Goal: Information Seeking & Learning: Understand process/instructions

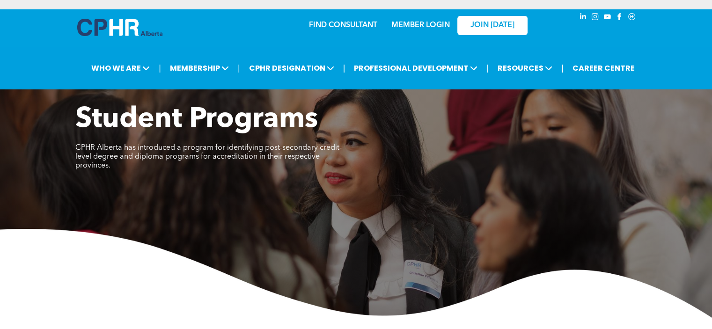
click at [405, 24] on link "MEMBER LOGIN" at bounding box center [420, 25] width 59 height 7
click at [414, 22] on link "MEMBER LOGIN" at bounding box center [420, 25] width 59 height 7
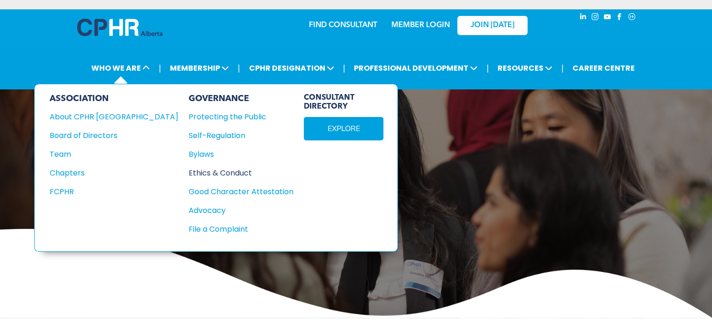
click at [189, 169] on div "Ethics & Conduct" at bounding box center [236, 173] width 95 height 12
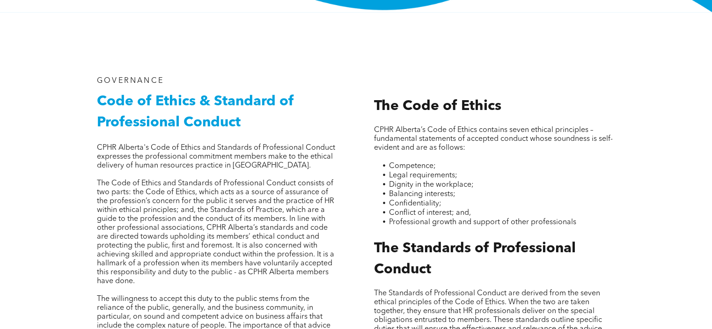
scroll to position [300, 0]
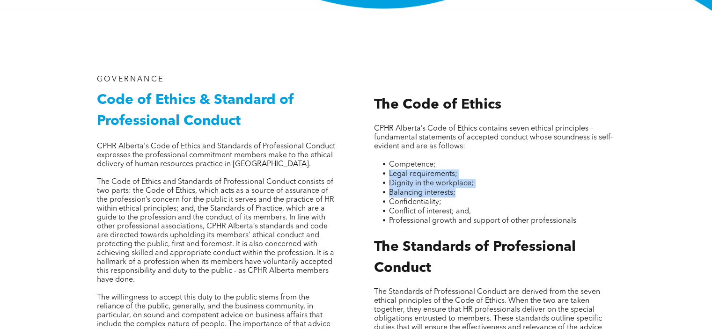
drag, startPoint x: 708, startPoint y: 164, endPoint x: 710, endPoint y: 189, distance: 24.4
click at [710, 189] on div "GOVERNANCE Code of Ethics & Standard of Professional Conduct CPHR Alberta's Cod…" at bounding box center [356, 291] width 712 height 560
click at [637, 181] on div "GOVERNANCE Code of Ethics & Standard of Professional Conduct CPHR Alberta's Cod…" at bounding box center [356, 291] width 562 height 560
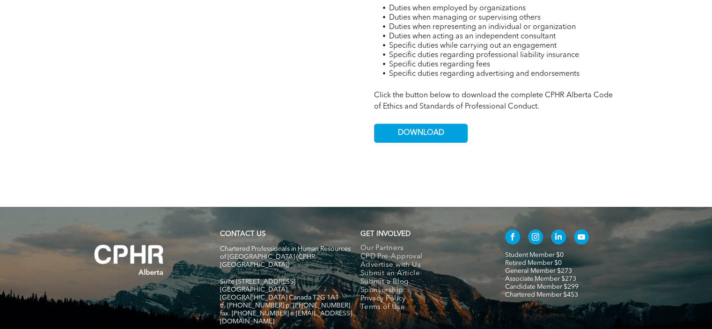
scroll to position [667, 0]
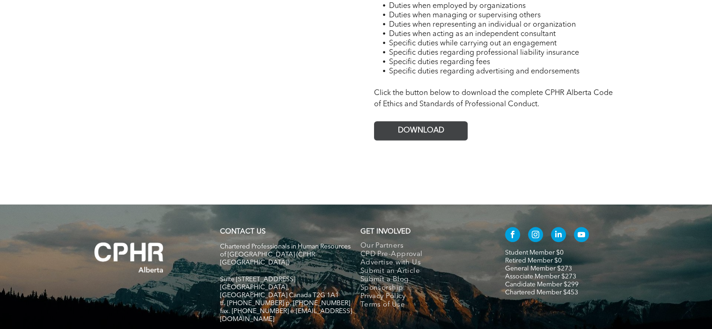
click at [407, 126] on span "DOWNLOAD" at bounding box center [421, 130] width 46 height 9
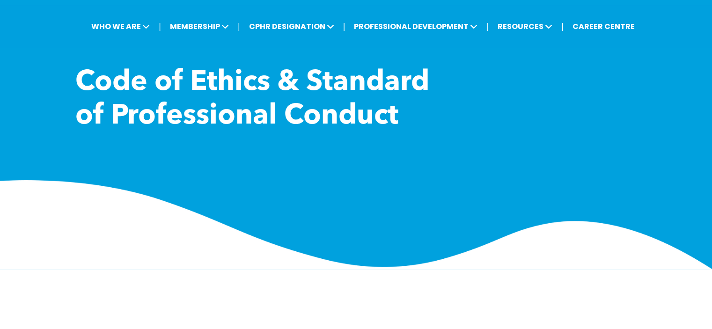
scroll to position [0, 0]
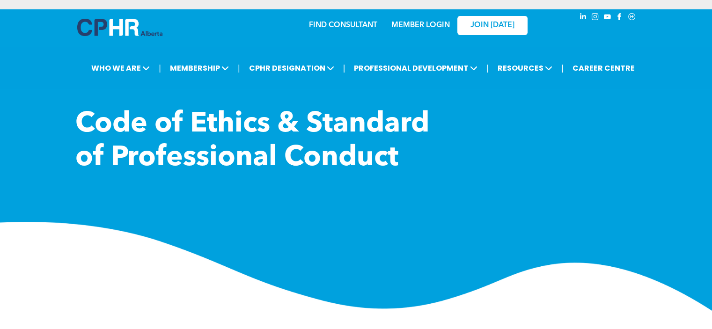
click at [416, 27] on link "MEMBER LOGIN" at bounding box center [420, 25] width 59 height 7
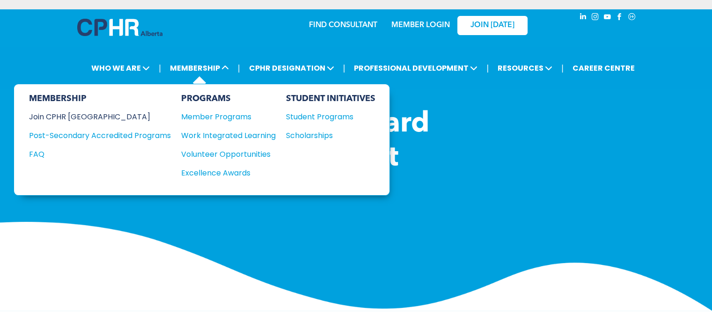
click at [88, 115] on div "Join CPHR [GEOGRAPHIC_DATA]" at bounding box center [93, 117] width 128 height 12
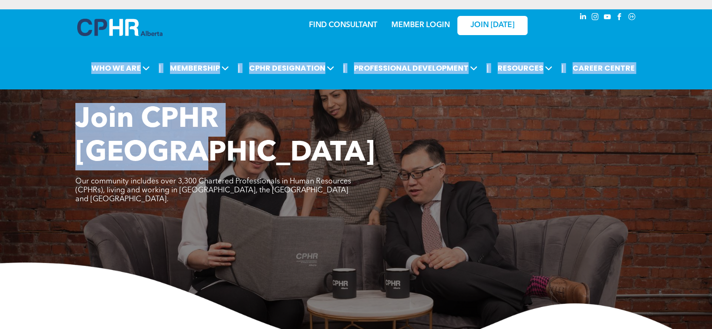
drag, startPoint x: 712, startPoint y: 37, endPoint x: 717, endPoint y: 84, distance: 47.2
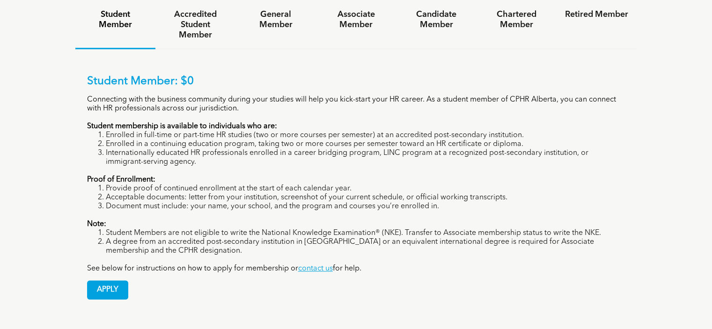
scroll to position [574, 0]
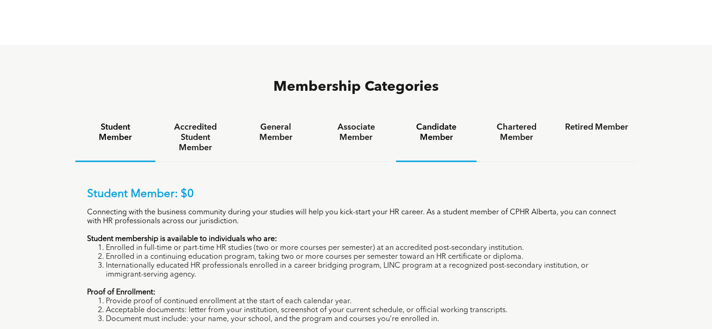
click at [450, 122] on h4 "Candidate Member" at bounding box center [436, 132] width 63 height 21
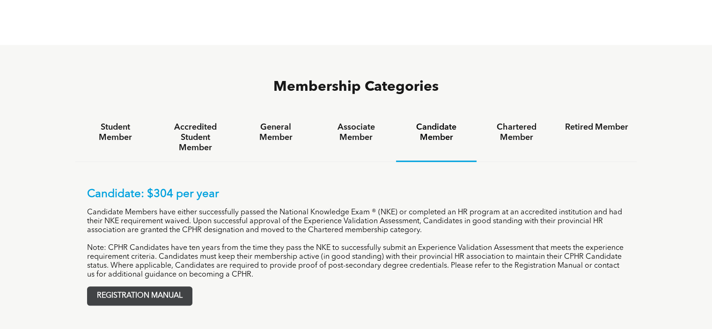
click at [150, 287] on span "REGISTRATION MANUAL" at bounding box center [140, 296] width 104 height 18
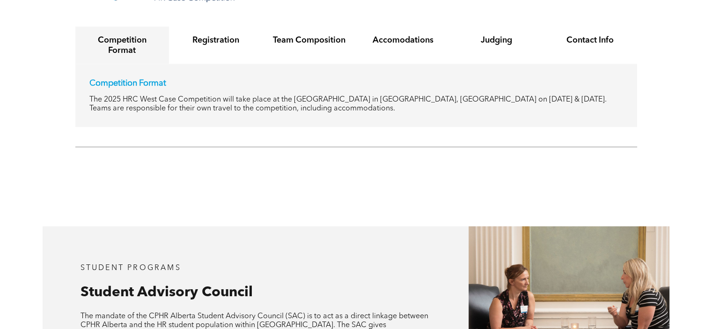
scroll to position [1833, 0]
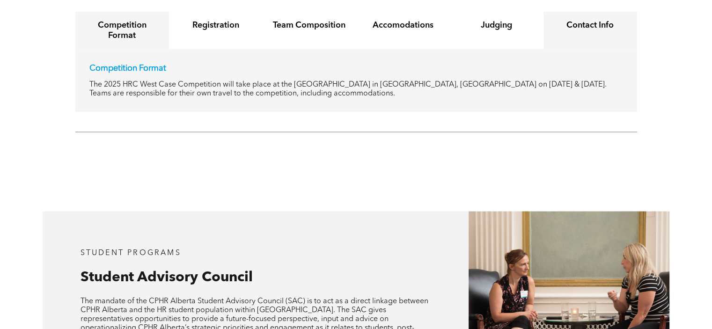
click at [599, 20] on h4 "Contact Info" at bounding box center [590, 25] width 77 height 10
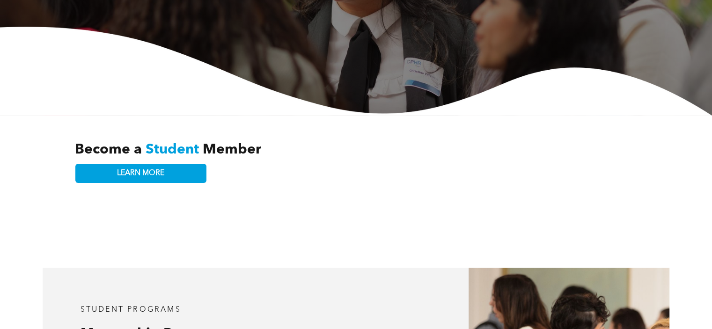
scroll to position [0, 0]
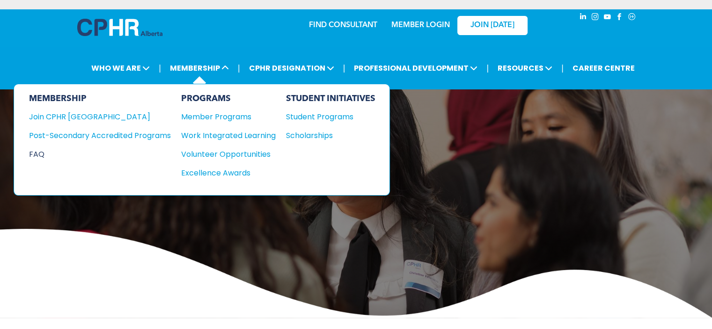
click at [133, 153] on div "FAQ" at bounding box center [93, 154] width 128 height 12
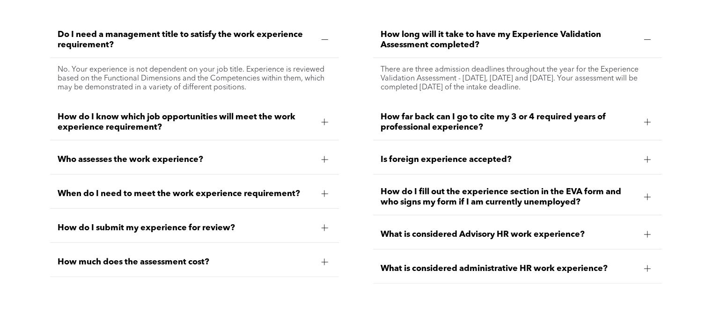
scroll to position [2765, 0]
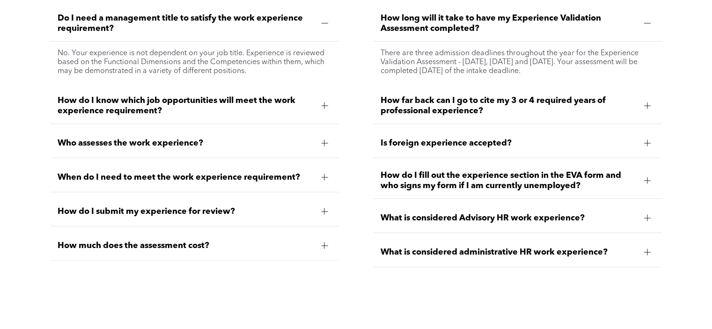
click at [320, 136] on div at bounding box center [324, 143] width 14 height 14
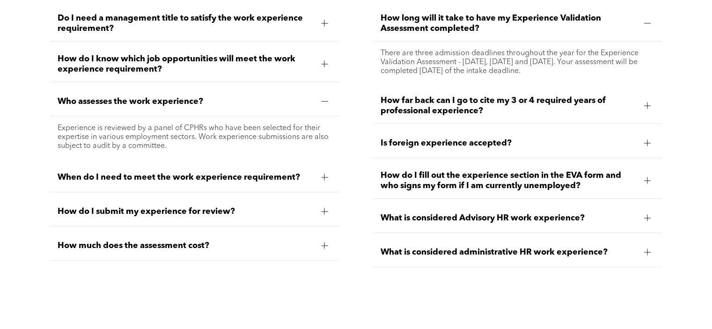
click at [322, 174] on div at bounding box center [324, 177] width 7 height 7
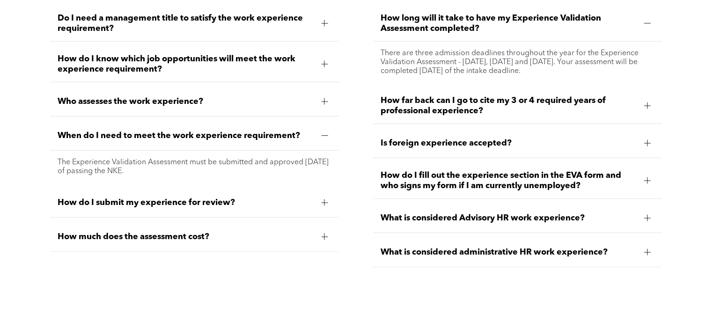
click at [322, 199] on div at bounding box center [324, 202] width 7 height 7
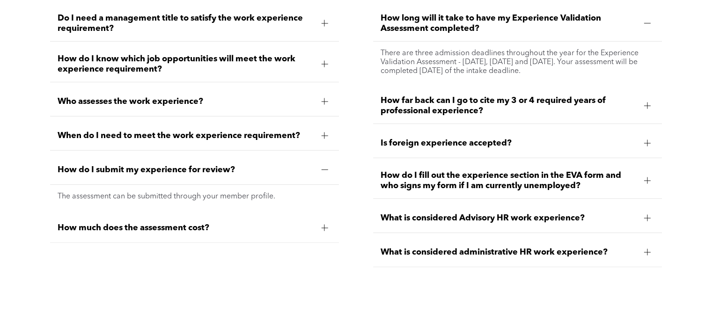
scroll to position [2739, 0]
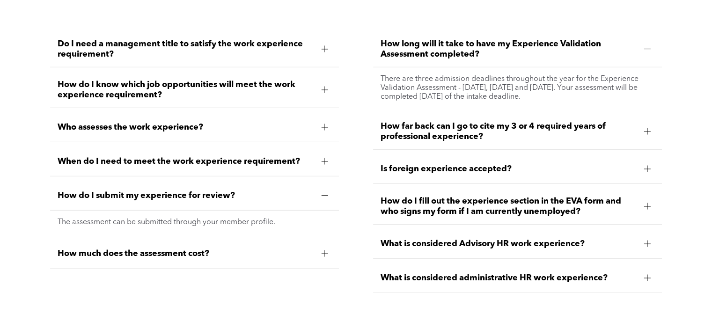
click at [650, 203] on div at bounding box center [647, 206] width 7 height 7
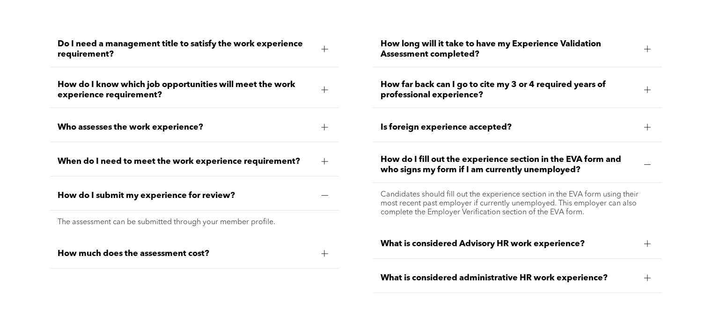
click at [645, 241] on div at bounding box center [647, 244] width 7 height 7
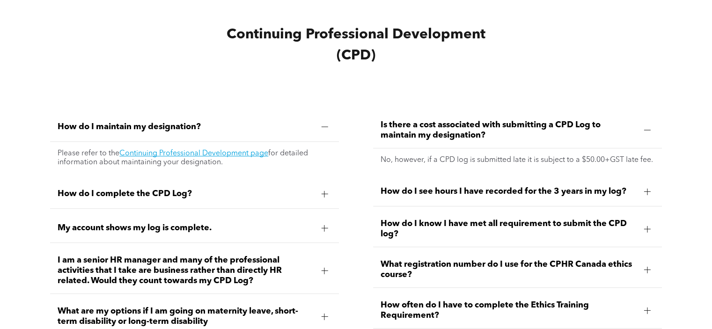
scroll to position [4107, 0]
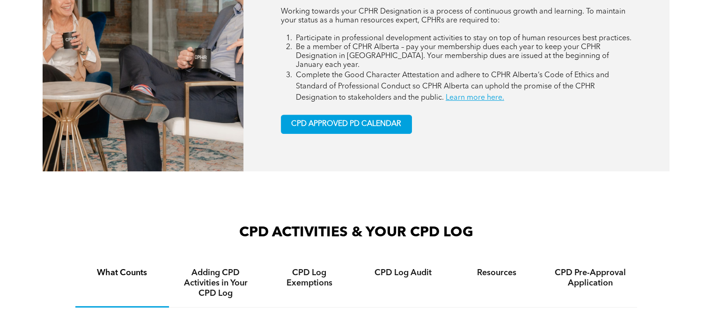
scroll to position [482, 0]
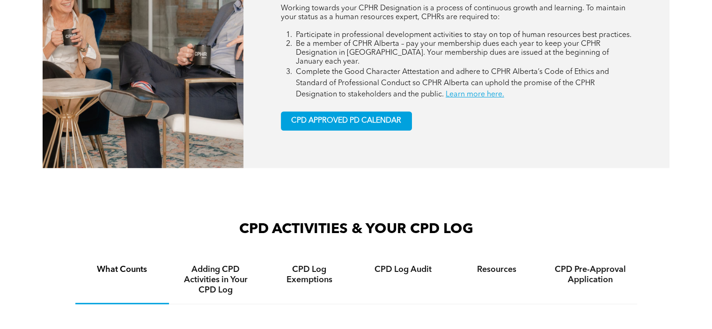
drag, startPoint x: 706, startPoint y: 74, endPoint x: 704, endPoint y: 69, distance: 5.7
click at [704, 69] on div "CONTINUING PROFESSIONAL DEVELOPMENT Continuing Professional Development Working…" at bounding box center [356, 42] width 712 height 335
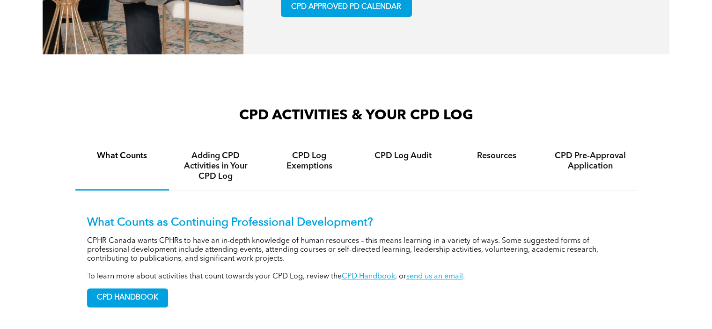
scroll to position [592, 0]
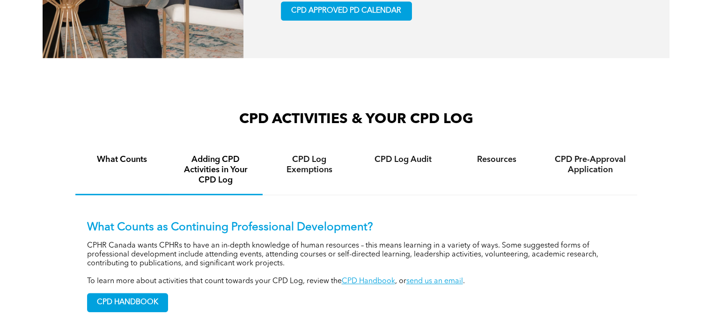
click at [229, 157] on h4 "Adding CPD Activities in Your CPD Log" at bounding box center [215, 170] width 77 height 31
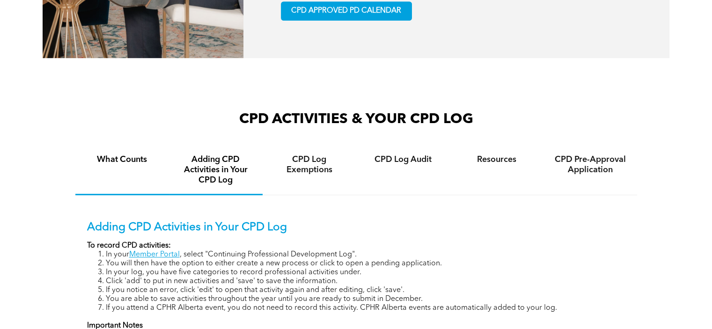
click at [127, 155] on h4 "What Counts" at bounding box center [122, 160] width 77 height 10
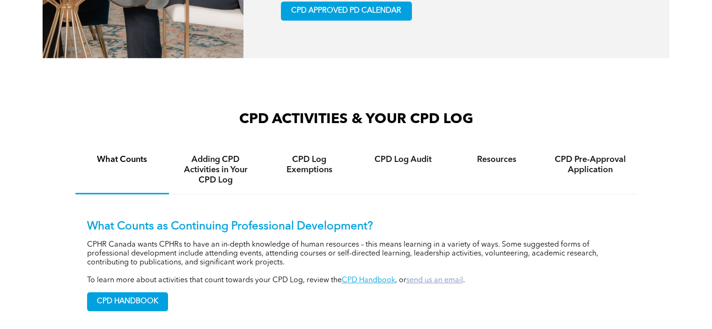
click at [438, 277] on link "send us an email" at bounding box center [434, 280] width 57 height 7
click at [425, 277] on link "send us an email" at bounding box center [434, 280] width 57 height 7
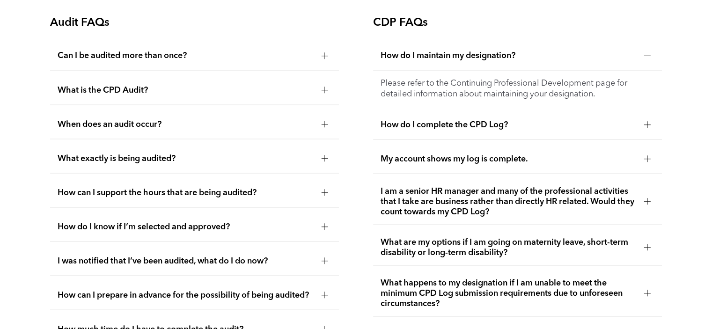
scroll to position [1702, 0]
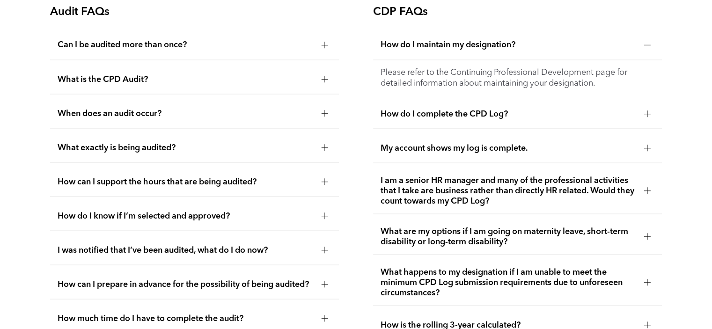
click at [645, 110] on div at bounding box center [647, 113] width 7 height 7
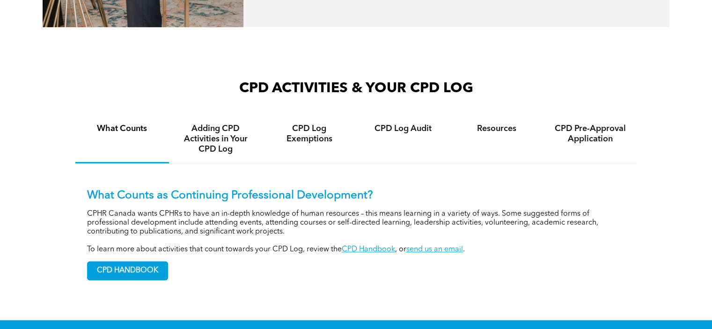
scroll to position [650, 0]
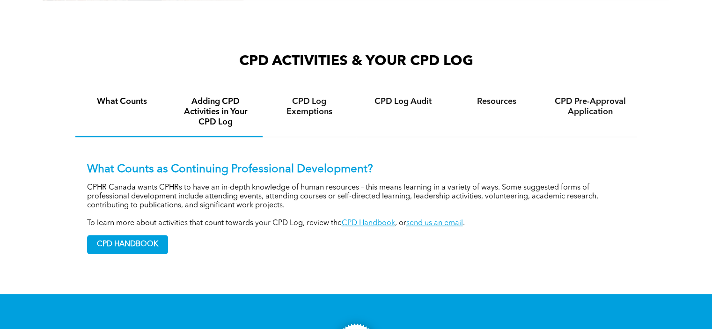
click at [216, 98] on h4 "Adding CPD Activities in Your CPD Log" at bounding box center [215, 111] width 77 height 31
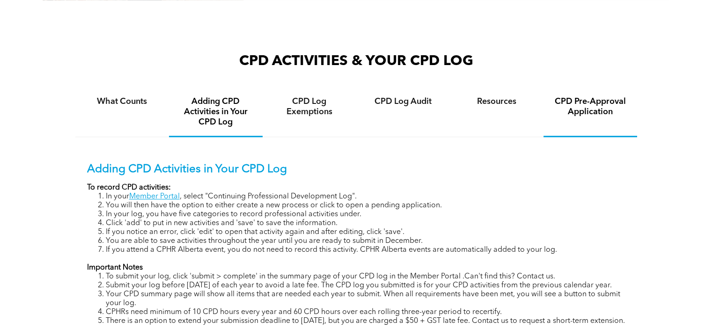
click at [591, 99] on h4 "CPD Pre-Approval Application" at bounding box center [590, 106] width 77 height 21
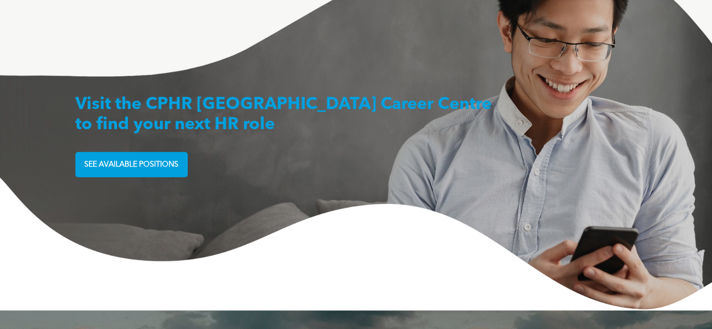
scroll to position [2646, 0]
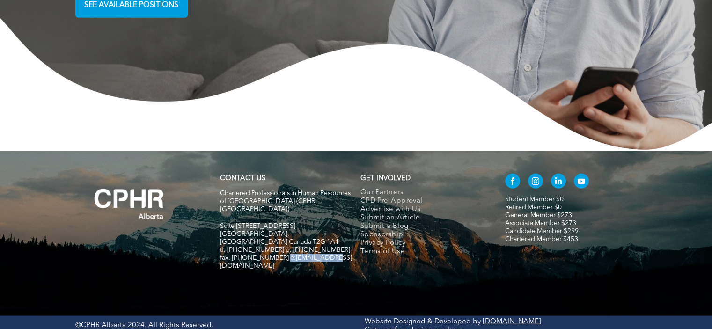
drag, startPoint x: 328, startPoint y: 236, endPoint x: 281, endPoint y: 237, distance: 46.8
click at [281, 254] on h5 "fax. [PHONE_NUMBER] e:[EMAIL_ADDRESS][DOMAIN_NAME]" at bounding box center [286, 262] width 132 height 16
click at [281, 255] on span "fax. [PHONE_NUMBER] e:[EMAIL_ADDRESS][DOMAIN_NAME]" at bounding box center [286, 262] width 132 height 15
drag, startPoint x: 280, startPoint y: 237, endPoint x: 331, endPoint y: 234, distance: 50.7
click at [331, 254] on h5 "fax. [PHONE_NUMBER] e:[EMAIL_ADDRESS][DOMAIN_NAME]" at bounding box center [286, 262] width 132 height 16
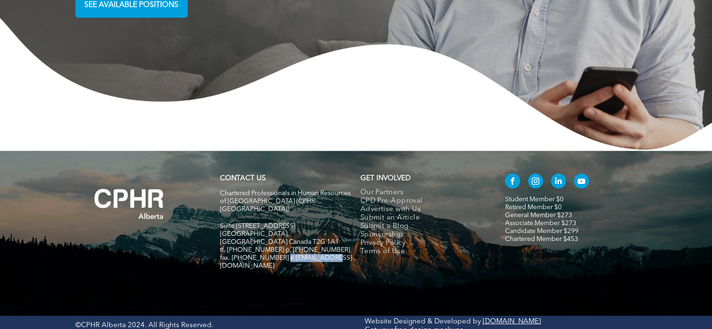
copy span "[EMAIL_ADDRESS][DOMAIN_NAME]"
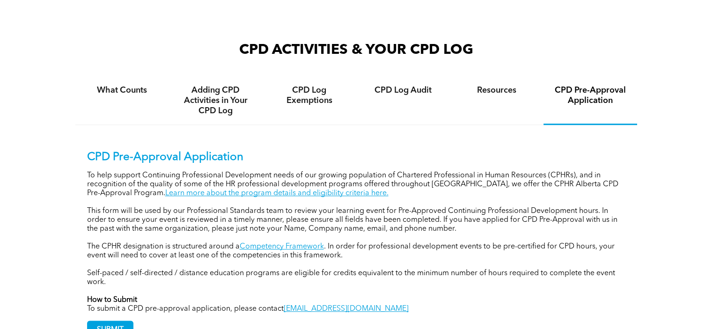
scroll to position [665, 0]
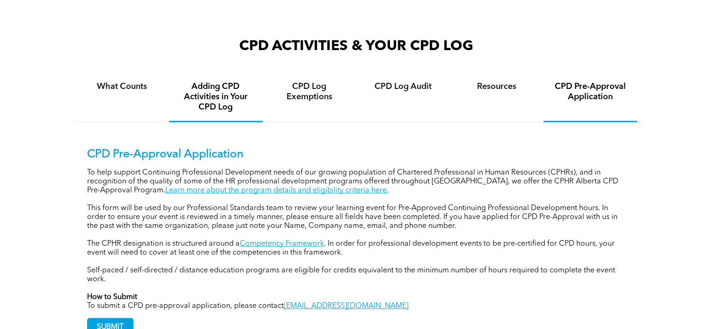
click at [219, 82] on h4 "Adding CPD Activities in Your CPD Log" at bounding box center [215, 96] width 77 height 31
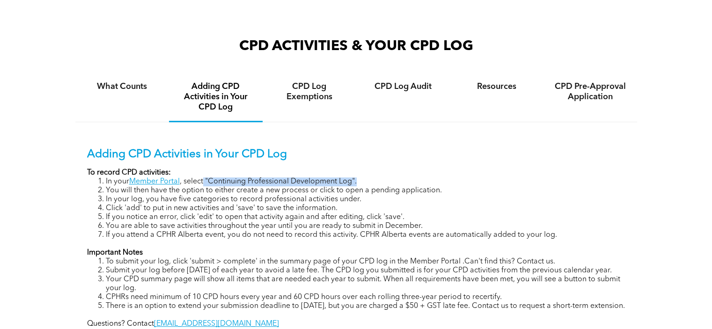
drag, startPoint x: 204, startPoint y: 169, endPoint x: 369, endPoint y: 169, distance: 165.3
click at [369, 177] on li "In your Member Portal , select "Continuing Professional Development Log"." at bounding box center [366, 181] width 520 height 9
copy li ""Continuing Professional Development Log"."
